Goal: Information Seeking & Learning: Learn about a topic

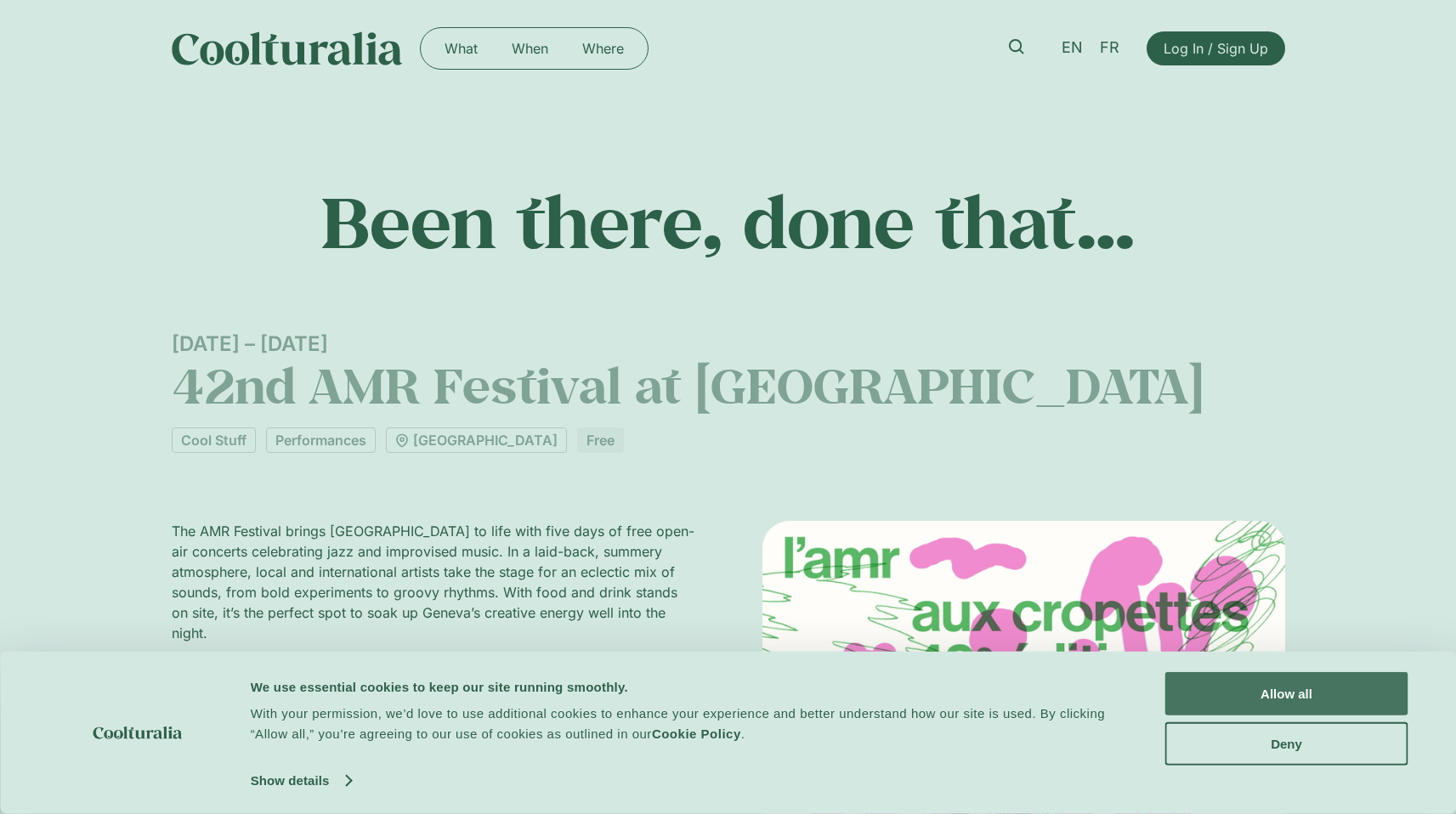
click at [1280, 683] on button "Allow all" at bounding box center [1287, 693] width 243 height 43
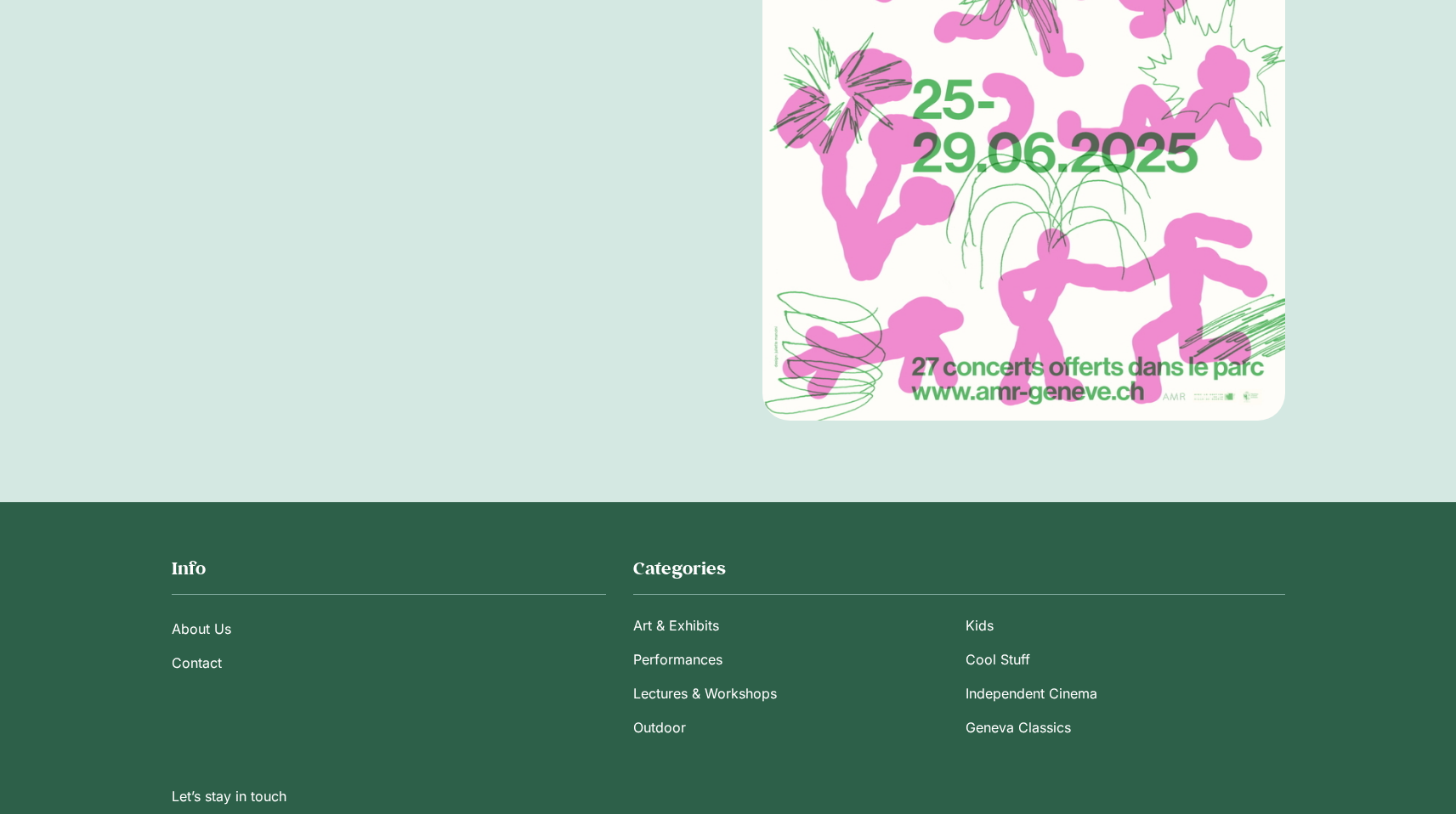
scroll to position [972, 0]
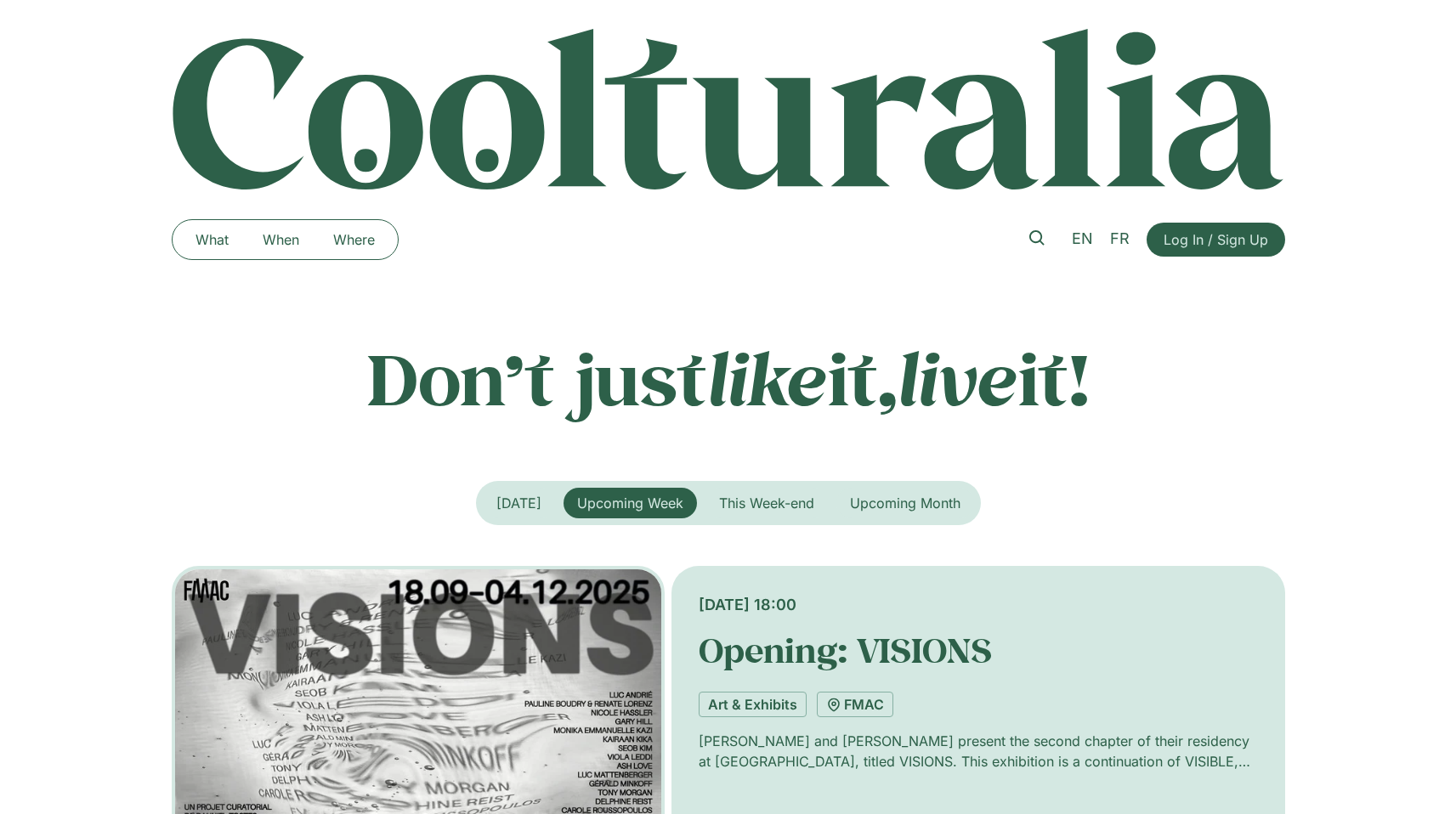
scroll to position [673, 0]
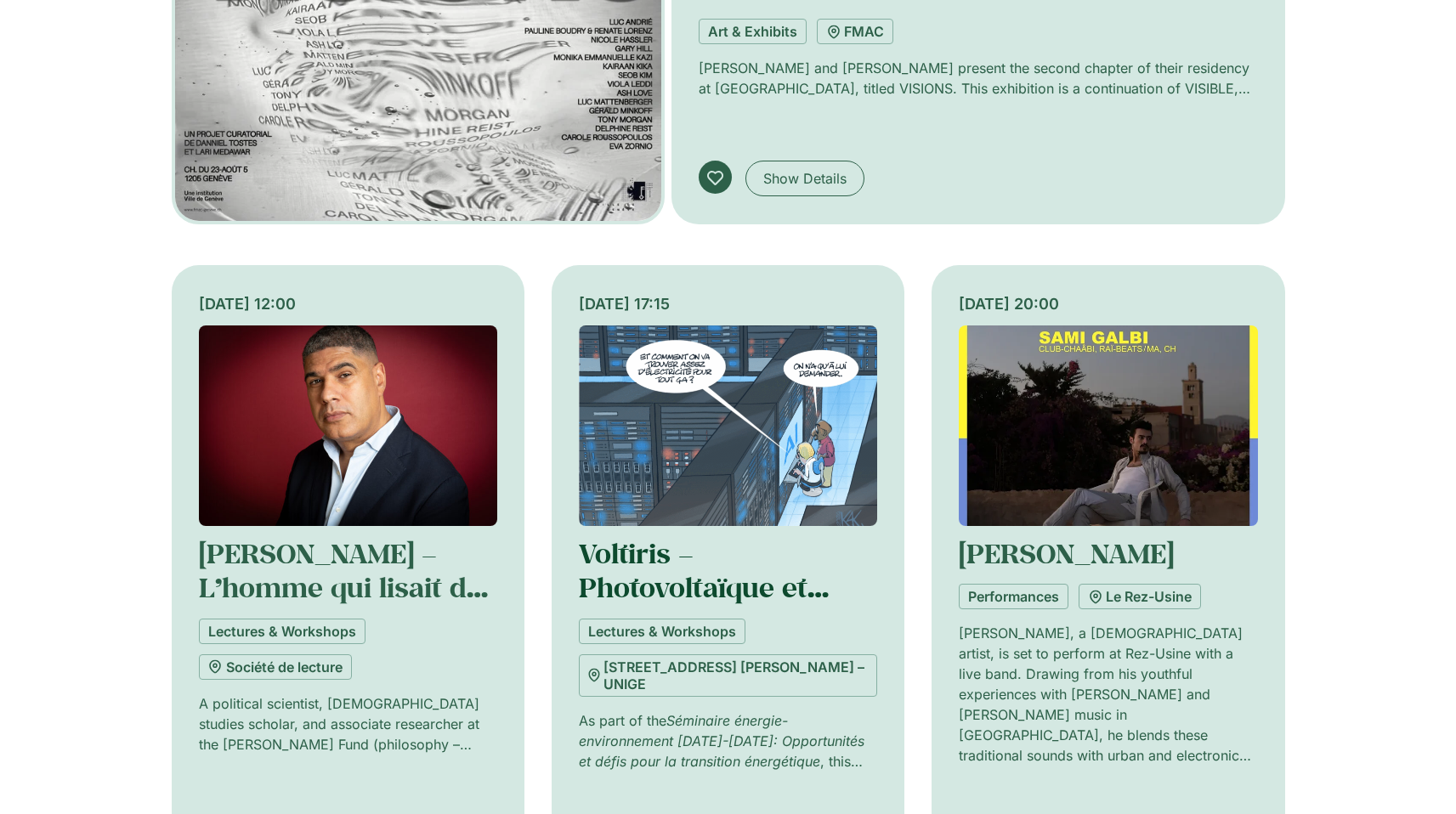
click at [615, 557] on link "Voltiris – Photovoltaïque et agriculture sans concessions" at bounding box center [703, 604] width 250 height 139
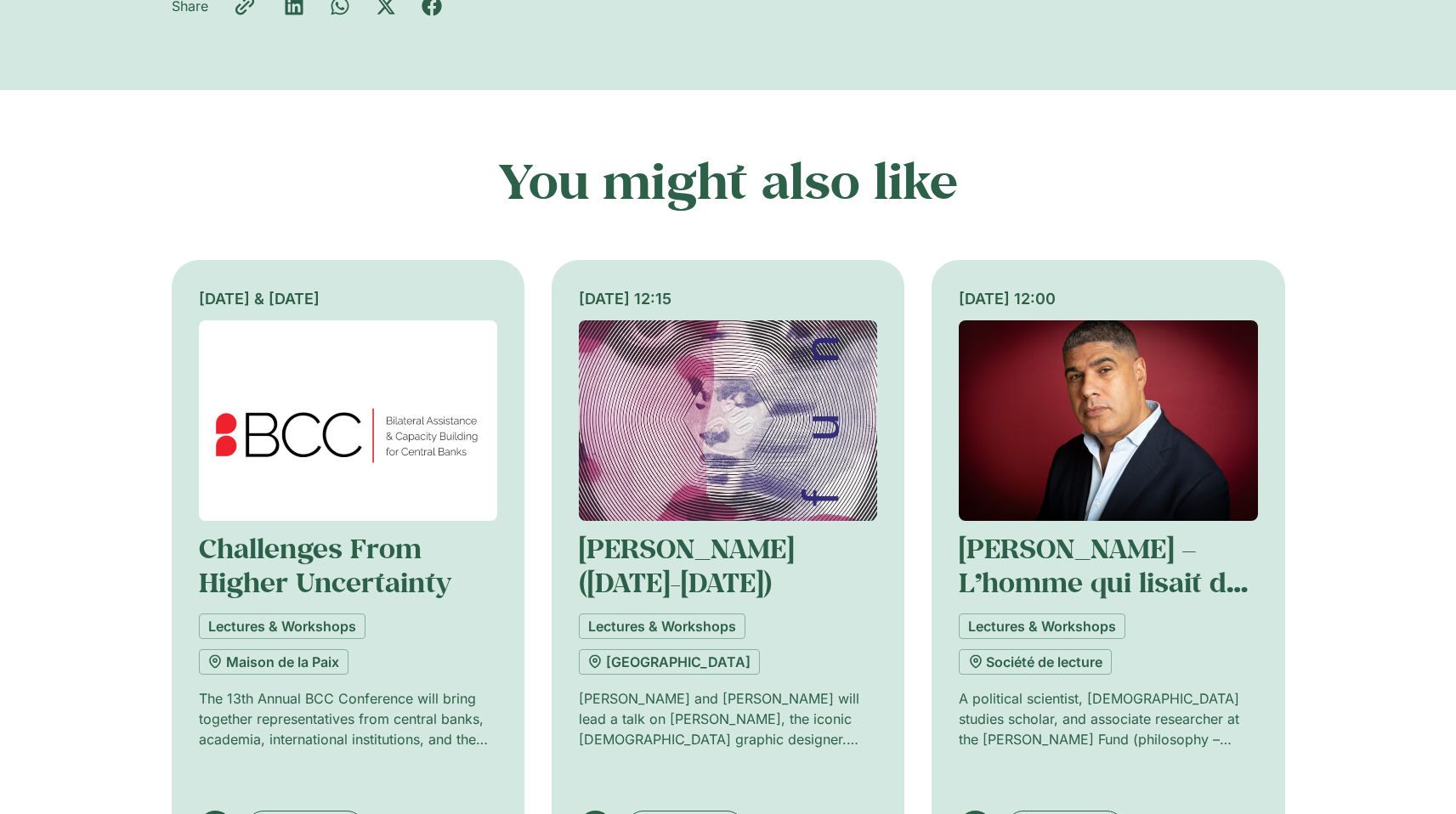
scroll to position [1003, 0]
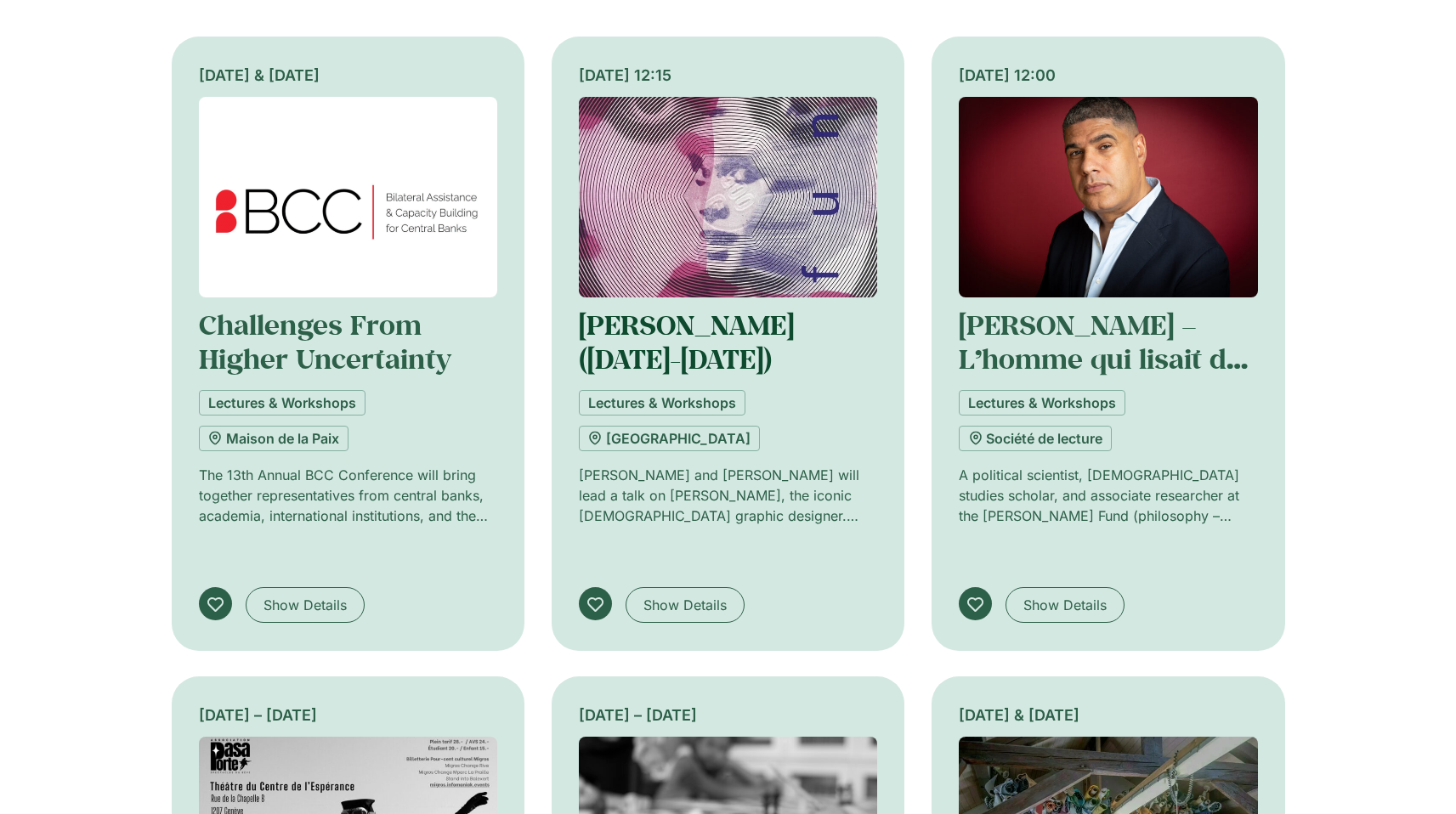
click at [680, 327] on link "[PERSON_NAME] ([DATE]-[DATE])" at bounding box center [686, 341] width 215 height 70
